Goal: Task Accomplishment & Management: Use online tool/utility

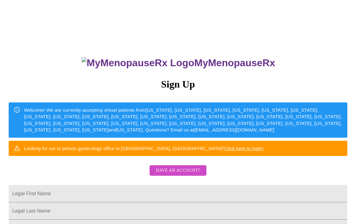
click at [183, 173] on div "MyMenopauseRx Sign Up Welcome! We are currently accepting virtual patients from…" at bounding box center [177, 159] width 351 height 224
click at [182, 174] on span "Have an account?" at bounding box center [178, 171] width 44 height 8
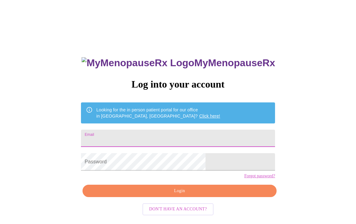
click at [134, 136] on input "Email" at bounding box center [178, 138] width 194 height 17
type input "[EMAIL_ADDRESS][DOMAIN_NAME]"
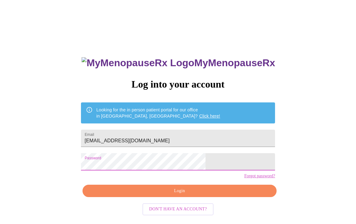
click at [172, 195] on span "Login" at bounding box center [180, 191] width 180 height 8
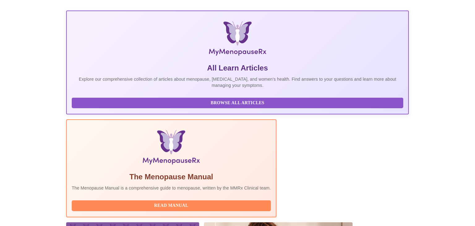
scroll to position [107, 0]
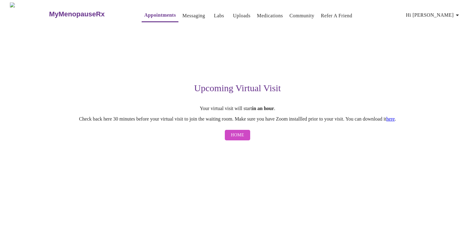
click at [356, 120] on link "here" at bounding box center [390, 118] width 9 height 5
click at [239, 136] on span "Home" at bounding box center [237, 135] width 13 height 8
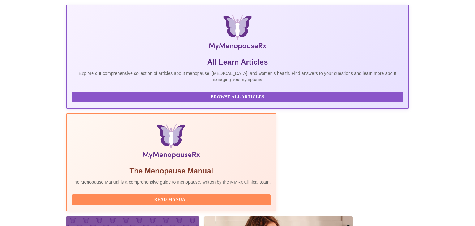
scroll to position [111, 0]
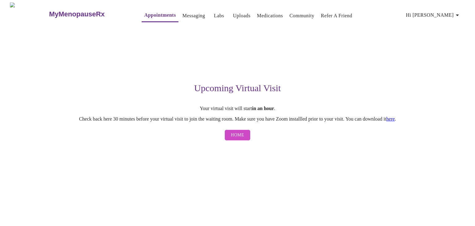
click at [356, 121] on link "here" at bounding box center [390, 118] width 9 height 5
click at [242, 139] on span "Home" at bounding box center [237, 135] width 13 height 8
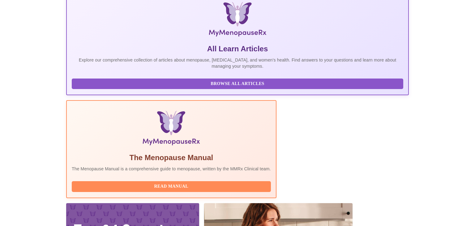
scroll to position [111, 0]
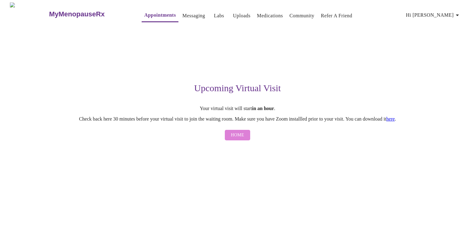
click at [244, 138] on span "Home" at bounding box center [237, 135] width 13 height 8
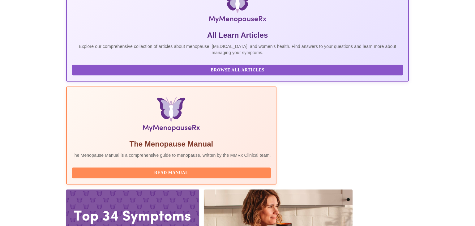
scroll to position [111, 0]
drag, startPoint x: 438, startPoint y: 198, endPoint x: 428, endPoint y: 203, distance: 11.8
drag, startPoint x: 381, startPoint y: 195, endPoint x: 358, endPoint y: 169, distance: 34.6
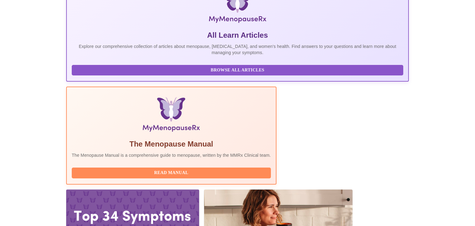
drag, startPoint x: 370, startPoint y: 197, endPoint x: 374, endPoint y: 194, distance: 5.1
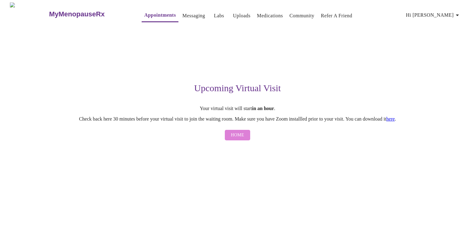
click at [235, 141] on button "Home" at bounding box center [238, 135] width 26 height 11
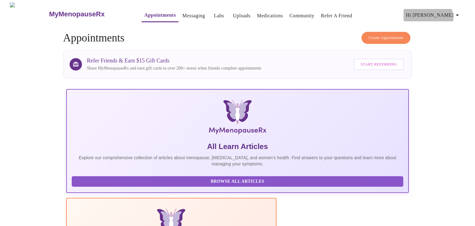
click at [356, 16] on span "Hi [PERSON_NAME]" at bounding box center [433, 15] width 55 height 9
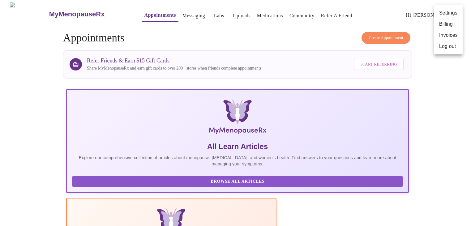
click at [356, 84] on div at bounding box center [237, 113] width 475 height 226
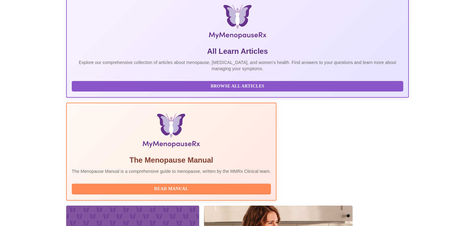
scroll to position [111, 0]
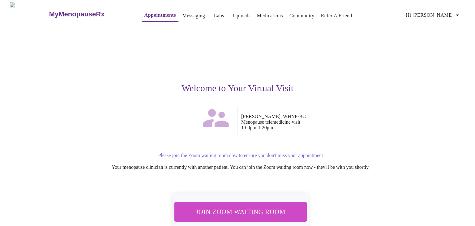
click at [356, 179] on div "Welcome to Your Virtual Visit [PERSON_NAME], WHNP-BC Menopause telemedicine vis…" at bounding box center [237, 138] width 381 height 225
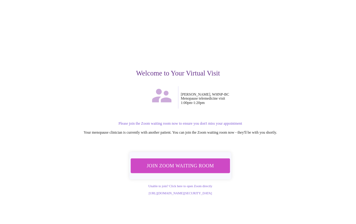
scroll to position [32, 0]
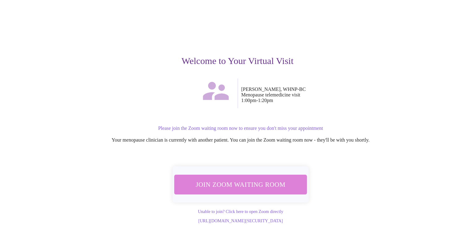
click at [277, 179] on span "Join Zoom Waiting Room" at bounding box center [240, 184] width 117 height 11
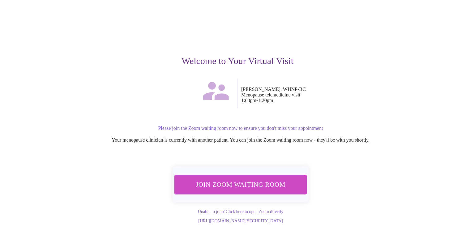
click at [217, 183] on span "Join Zoom Waiting Room" at bounding box center [241, 184] width 117 height 11
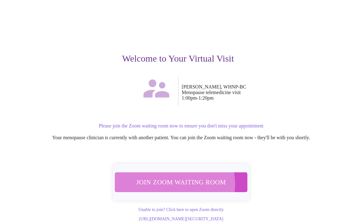
click at [168, 180] on span "Join Zoom Waiting Room" at bounding box center [181, 181] width 117 height 11
click at [168, 182] on span "Join Zoom Waiting Room" at bounding box center [181, 181] width 117 height 11
